Goal: Find specific page/section: Find specific page/section

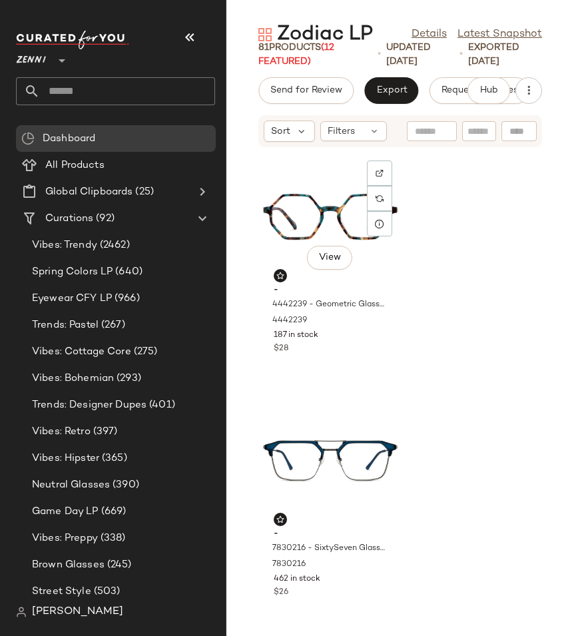
click at [436, 229] on div "View - 4442239 - Geometric Glasses - Brown/Blue - Acetate 4442239 187 in stock …" at bounding box center [400, 384] width 348 height 472
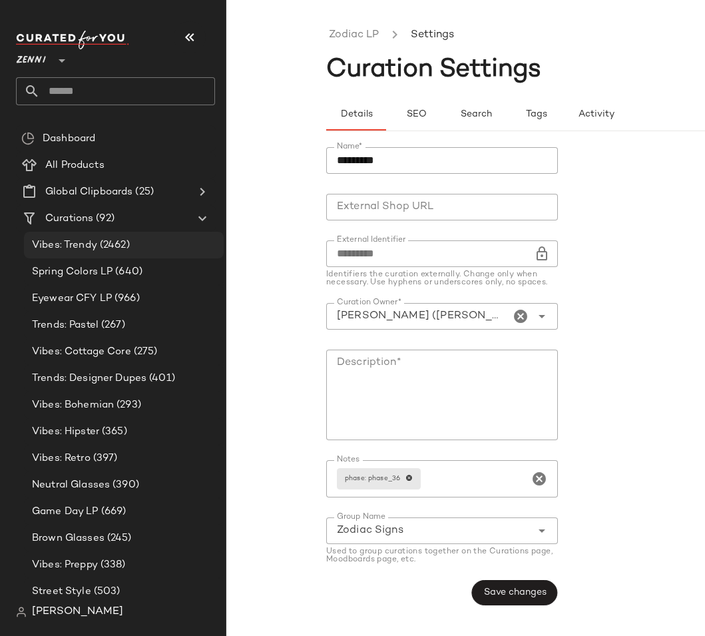
click at [210, 256] on div "Vibes: Trendy (2462)" at bounding box center [124, 245] width 200 height 27
click at [240, 242] on div "**********" at bounding box center [352, 328] width 705 height 615
